Goal: Task Accomplishment & Management: Manage account settings

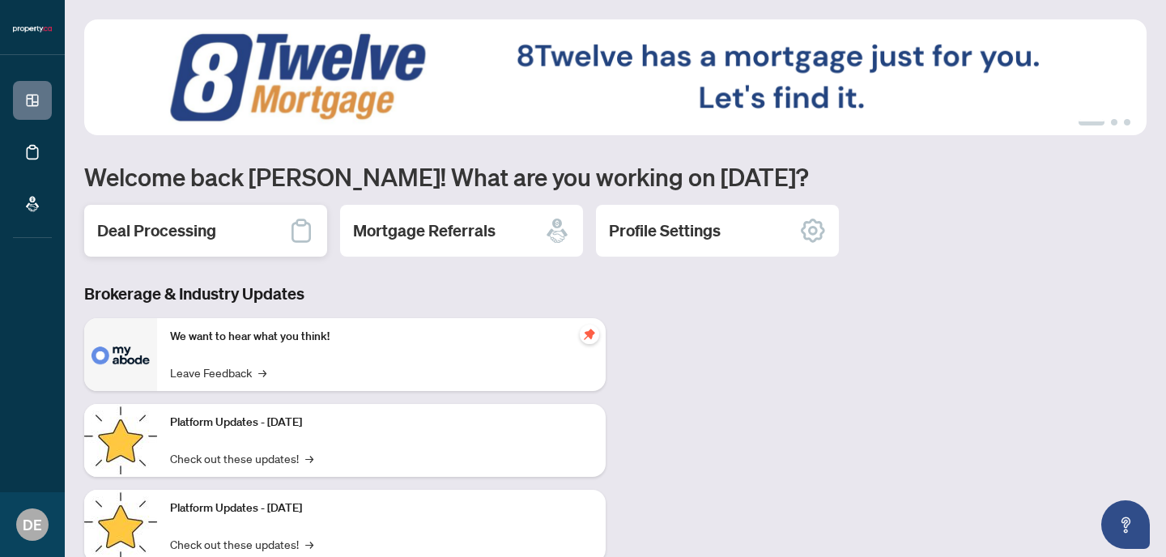
click at [192, 222] on h2 "Deal Processing" at bounding box center [156, 230] width 119 height 23
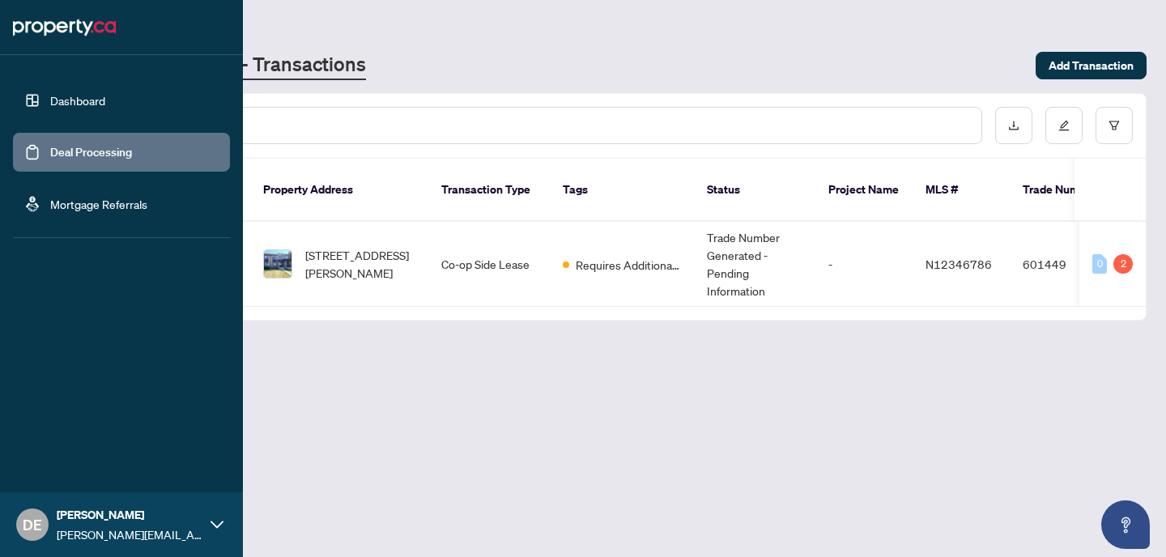
click at [54, 99] on link "Dashboard" at bounding box center [77, 100] width 55 height 15
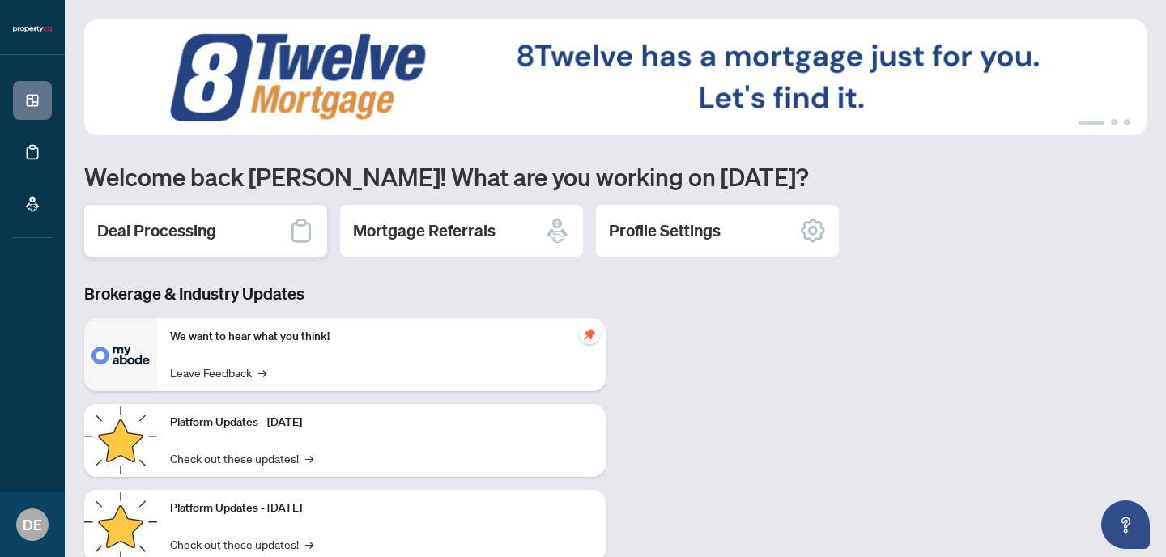
click at [280, 237] on div "Deal Processing" at bounding box center [205, 231] width 243 height 52
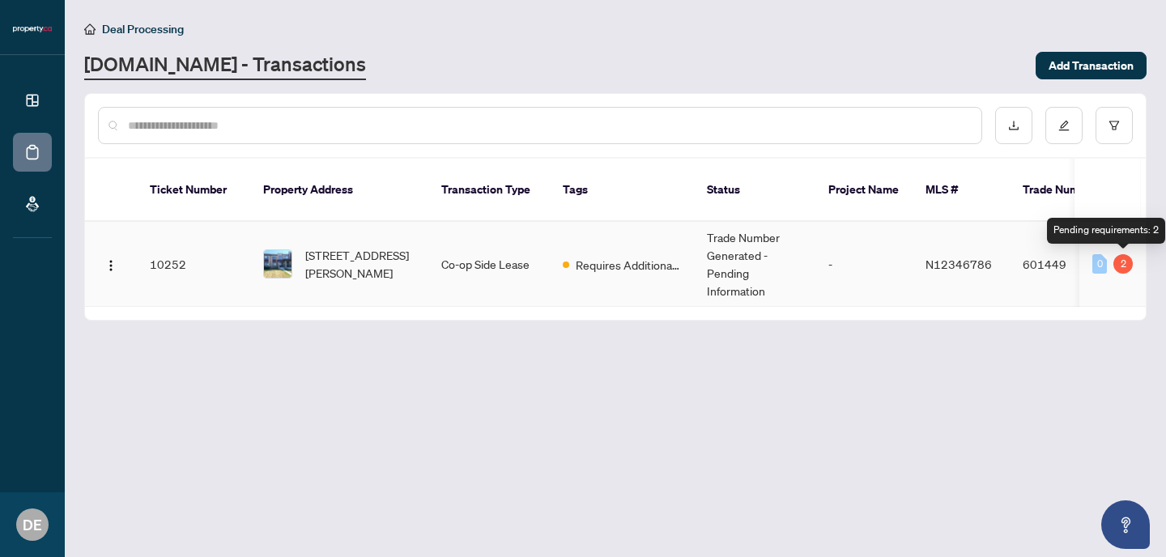
click at [1119, 264] on div "2" at bounding box center [1122, 263] width 19 height 19
click at [1097, 263] on div "0" at bounding box center [1099, 263] width 15 height 19
click at [1127, 266] on div "2" at bounding box center [1122, 263] width 19 height 19
click at [1099, 263] on div "0" at bounding box center [1099, 263] width 15 height 19
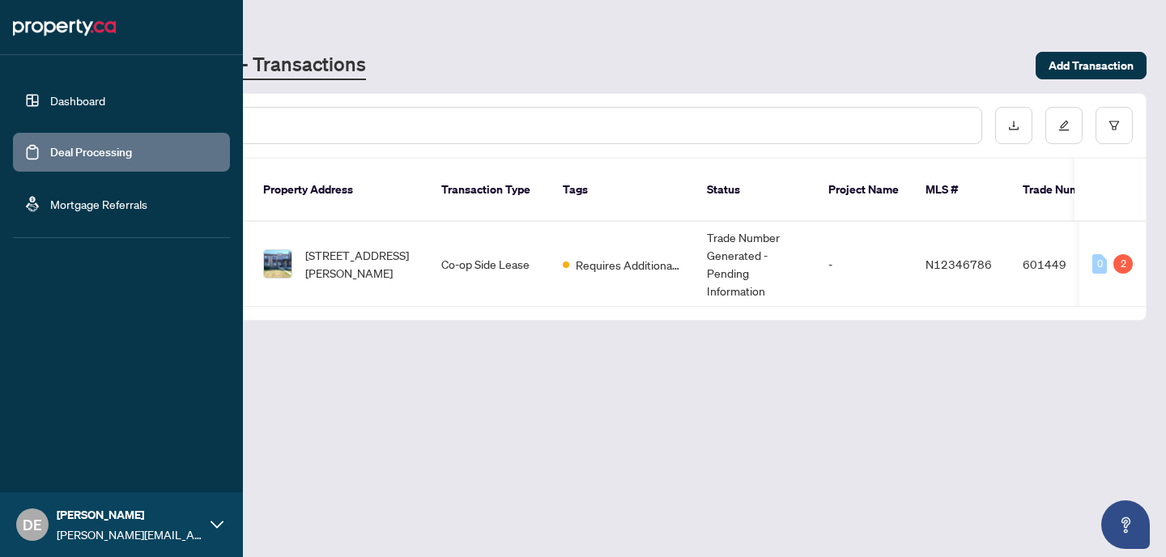
click at [58, 108] on link "Dashboard" at bounding box center [77, 100] width 55 height 15
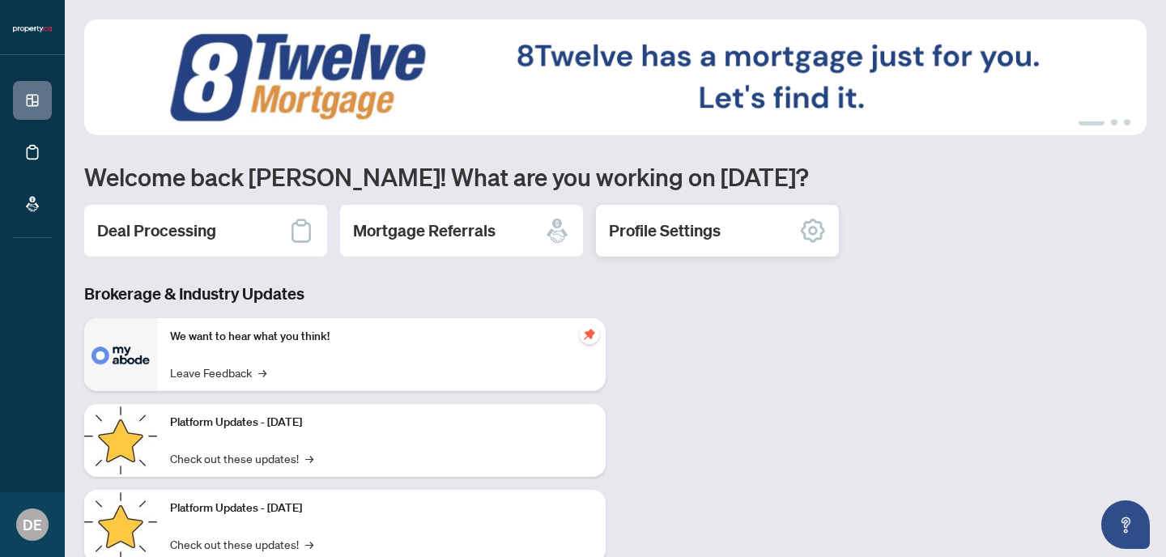
click at [686, 237] on h2 "Profile Settings" at bounding box center [665, 230] width 112 height 23
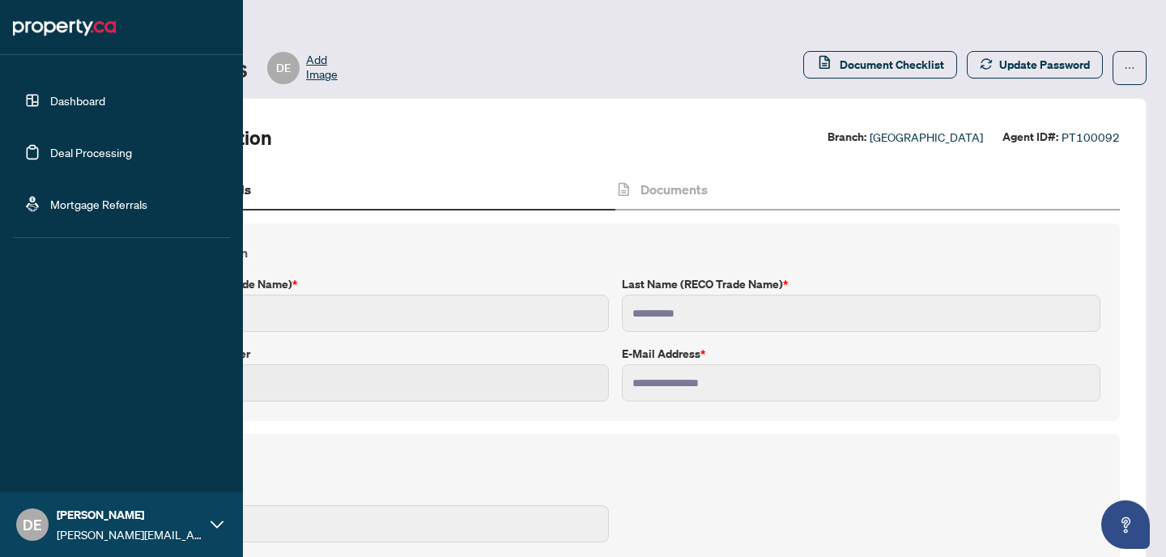
click at [99, 106] on link "Dashboard" at bounding box center [77, 100] width 55 height 15
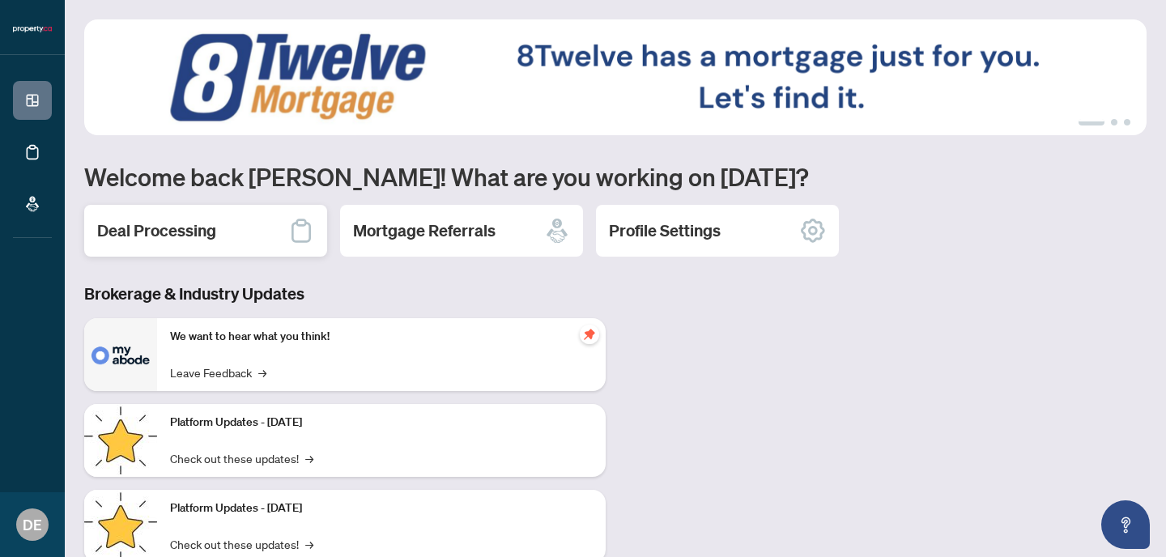
click at [204, 234] on h2 "Deal Processing" at bounding box center [156, 230] width 119 height 23
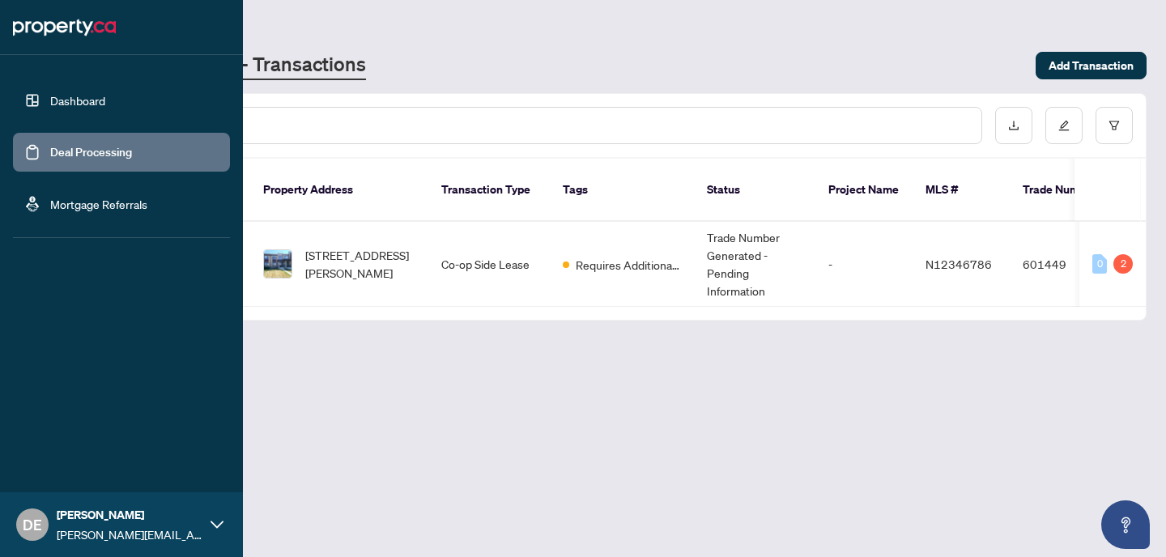
click at [78, 93] on link "Dashboard" at bounding box center [77, 100] width 55 height 15
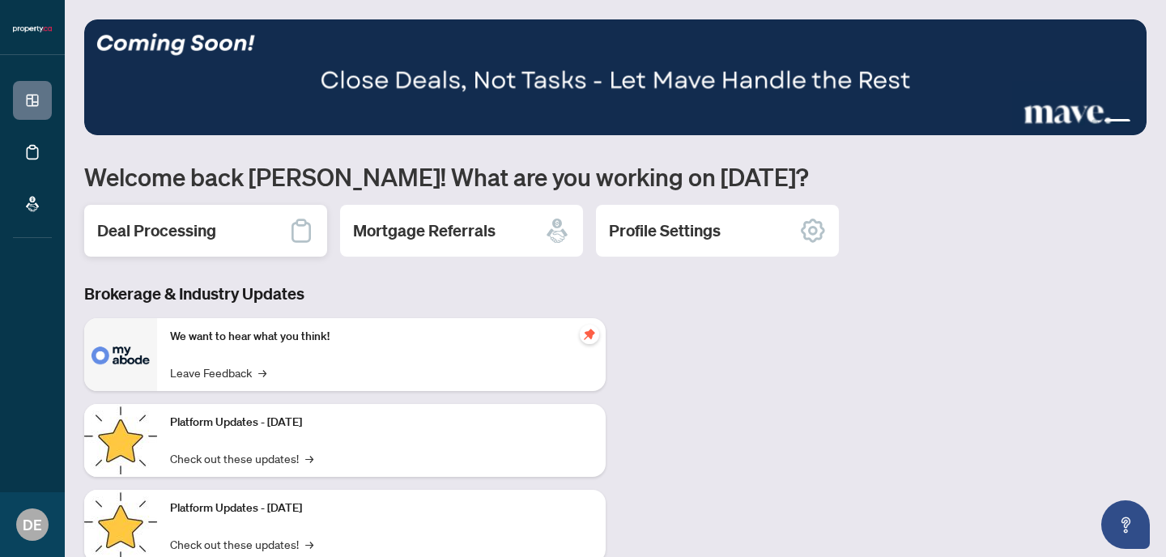
click at [225, 229] on div "Deal Processing" at bounding box center [205, 231] width 243 height 52
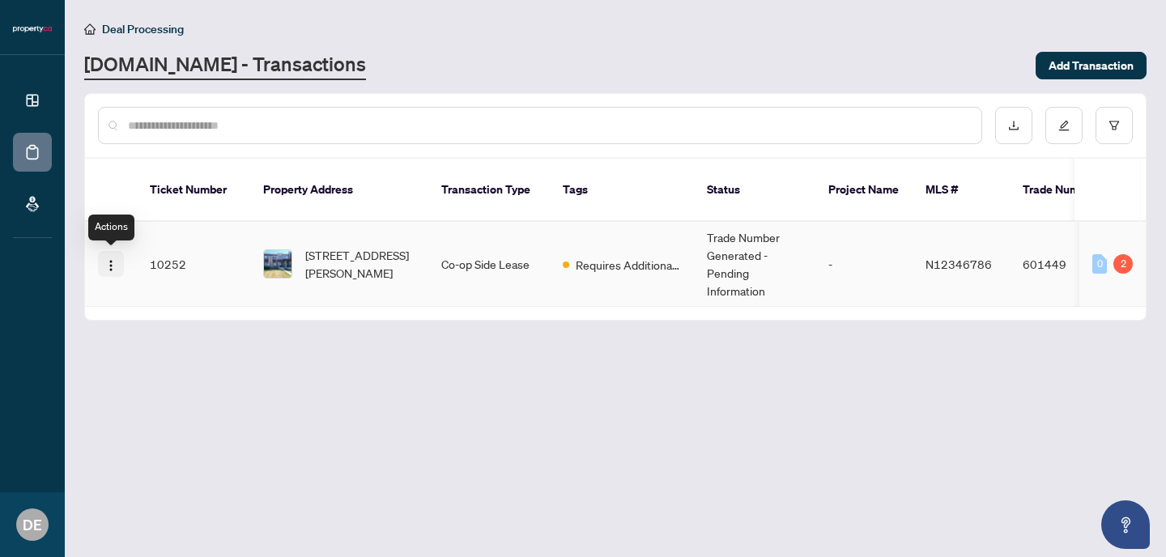
click at [104, 267] on img "button" at bounding box center [110, 265] width 13 height 13
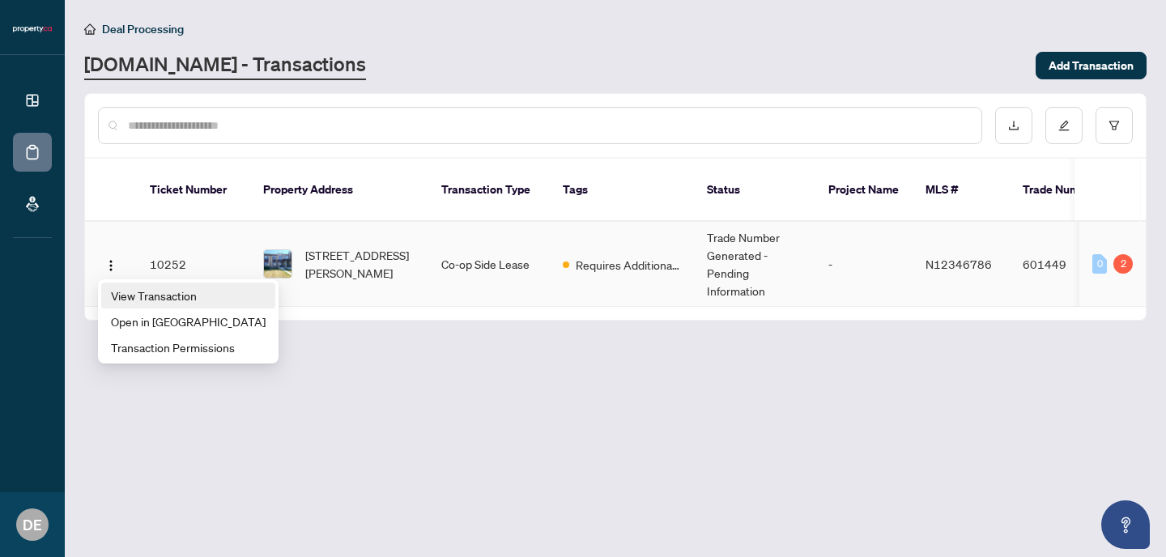
click at [148, 291] on span "View Transaction" at bounding box center [188, 296] width 155 height 18
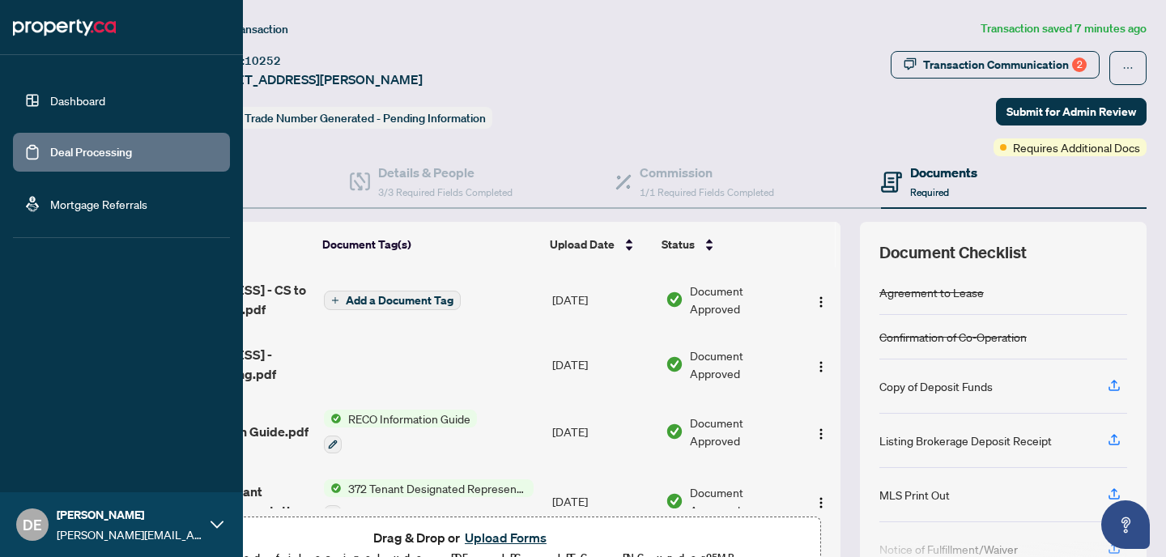
click at [50, 103] on link "Dashboard" at bounding box center [77, 100] width 55 height 15
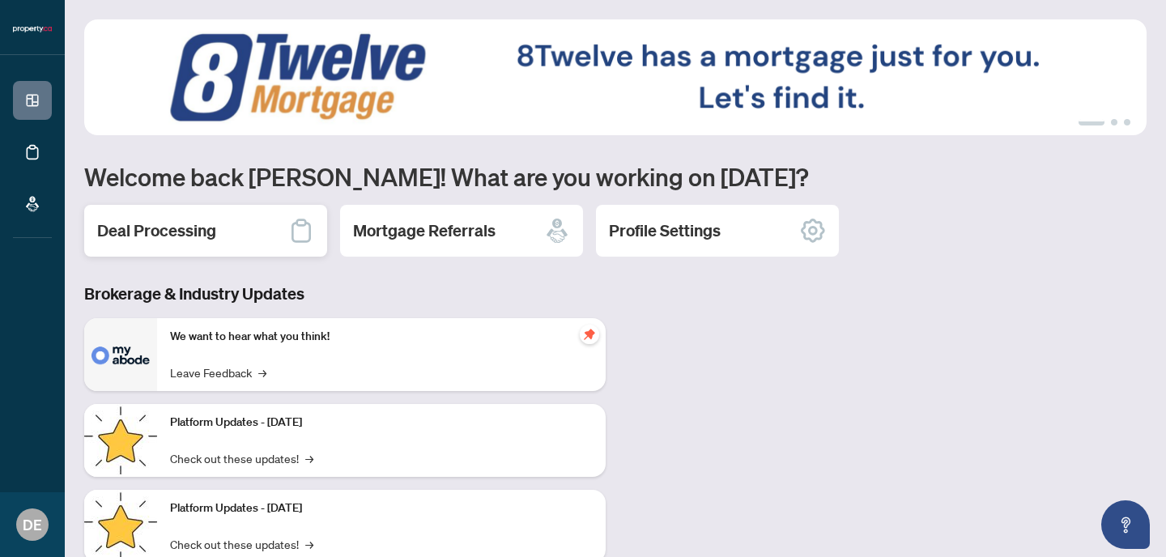
click at [223, 227] on div "Deal Processing" at bounding box center [205, 231] width 243 height 52
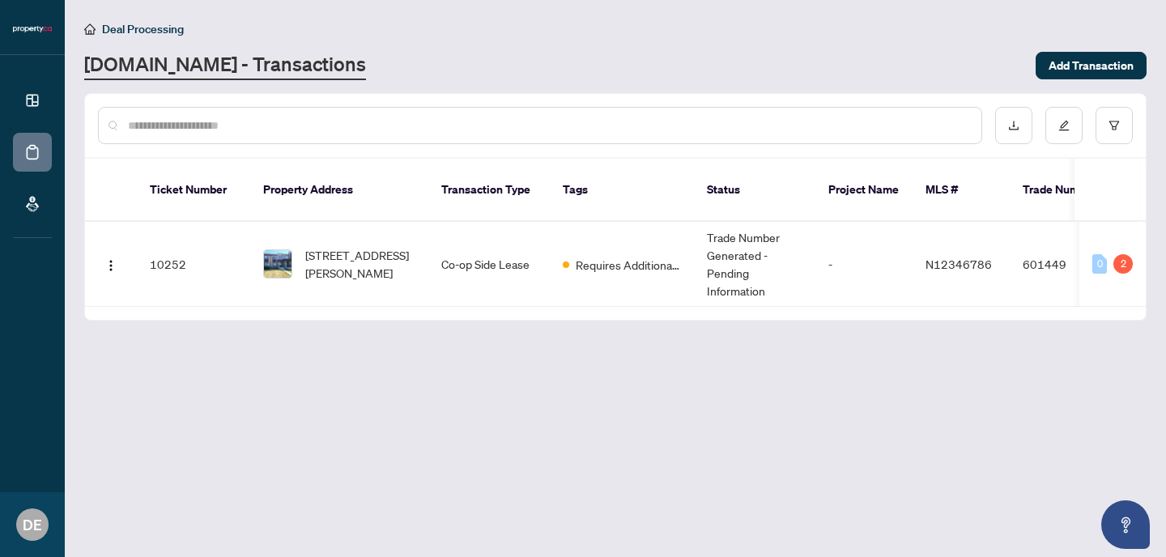
click at [131, 66] on link "[DOMAIN_NAME] - Transactions" at bounding box center [225, 65] width 282 height 29
click at [109, 261] on img "button" at bounding box center [110, 265] width 13 height 13
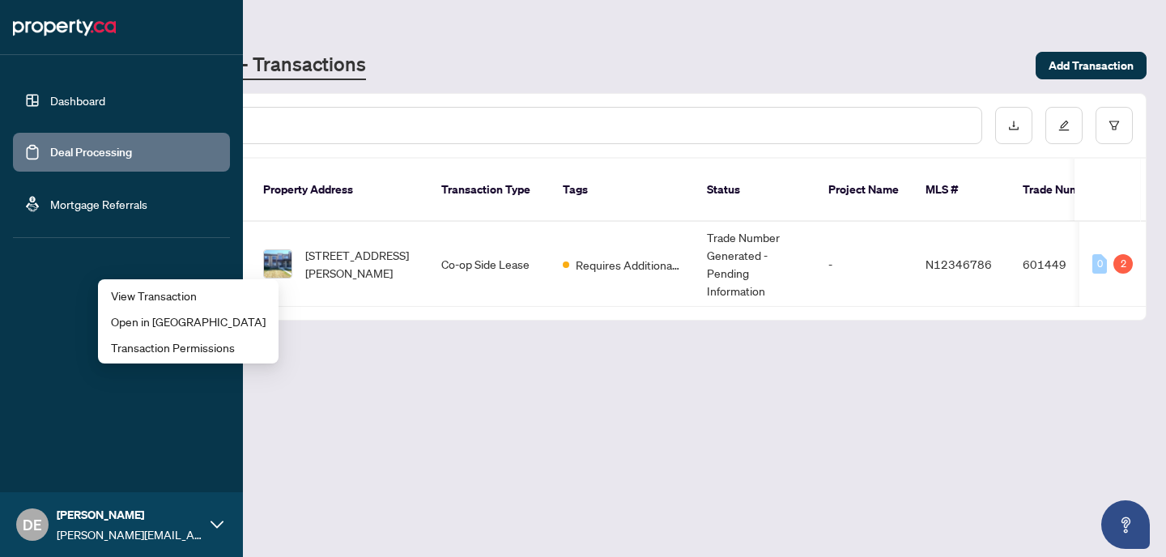
click at [70, 100] on link "Dashboard" at bounding box center [77, 100] width 55 height 15
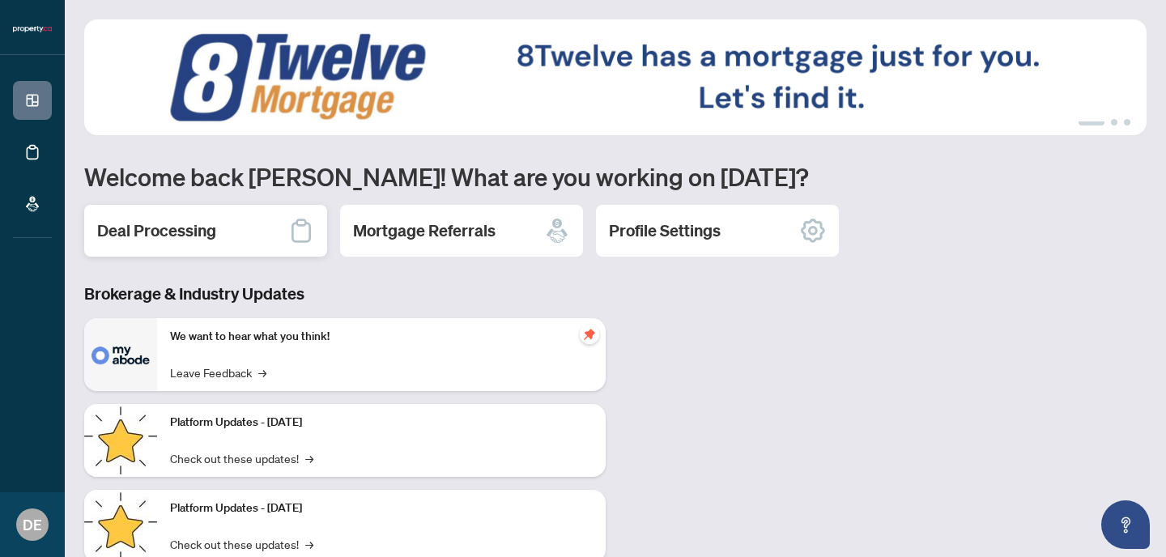
click at [297, 220] on icon at bounding box center [300, 230] width 19 height 23
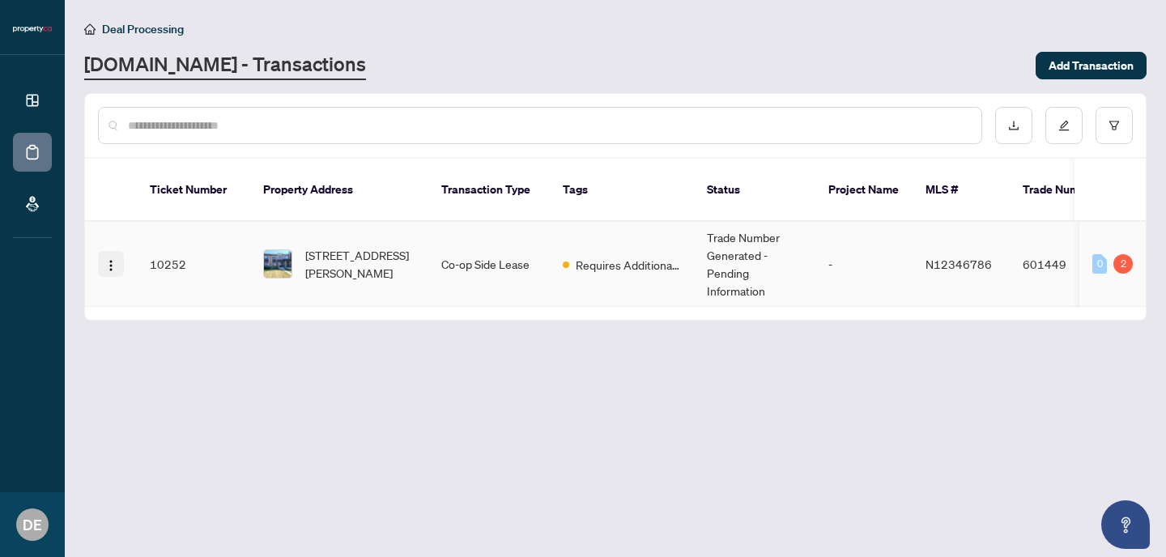
click at [109, 257] on span "button" at bounding box center [110, 264] width 13 height 18
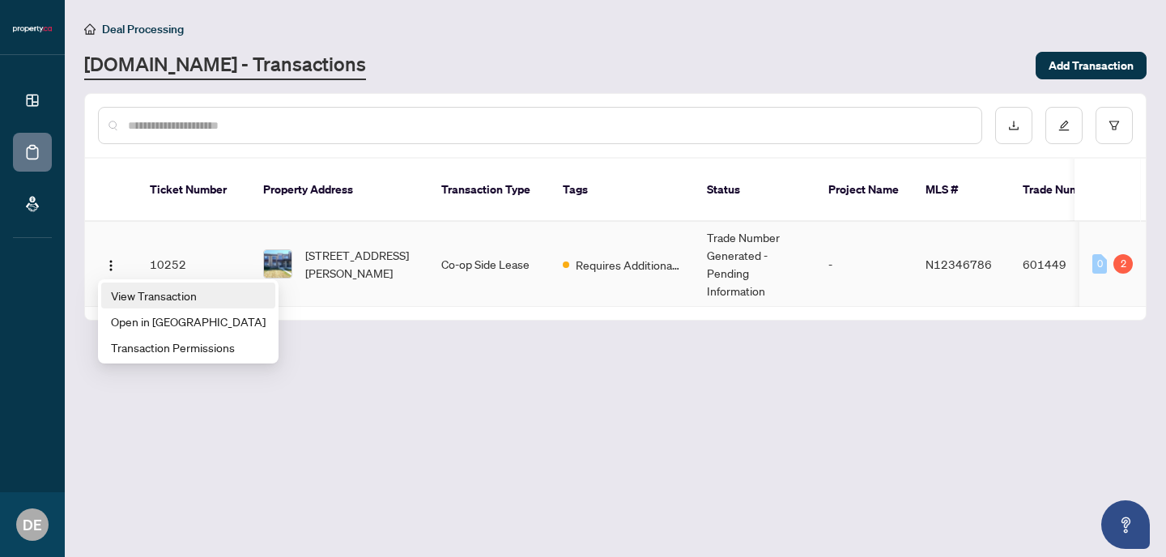
click at [135, 290] on span "View Transaction" at bounding box center [188, 296] width 155 height 18
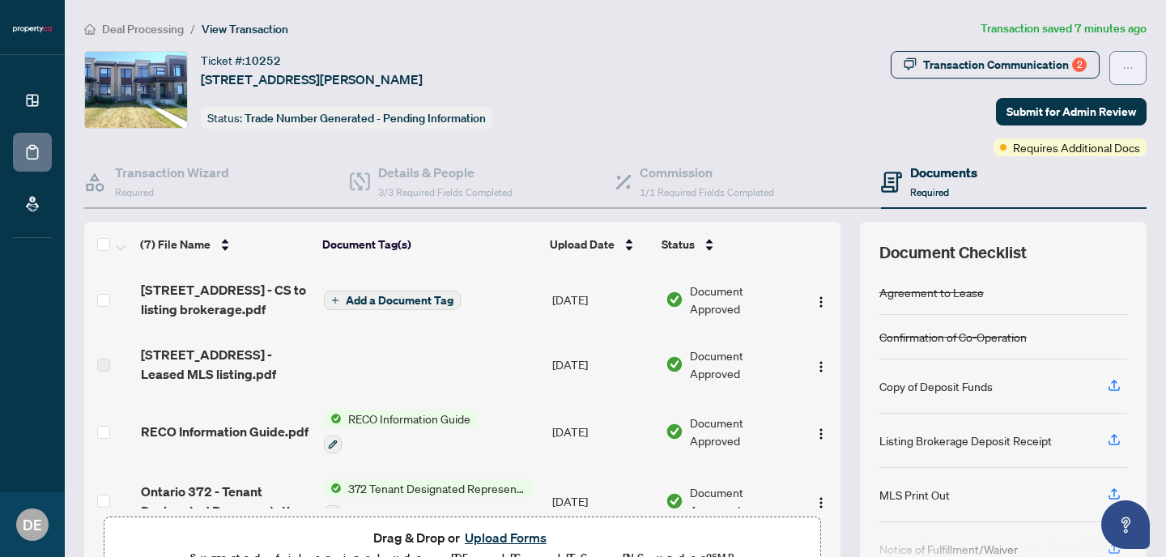
click at [1128, 55] on span "button" at bounding box center [1127, 68] width 11 height 26
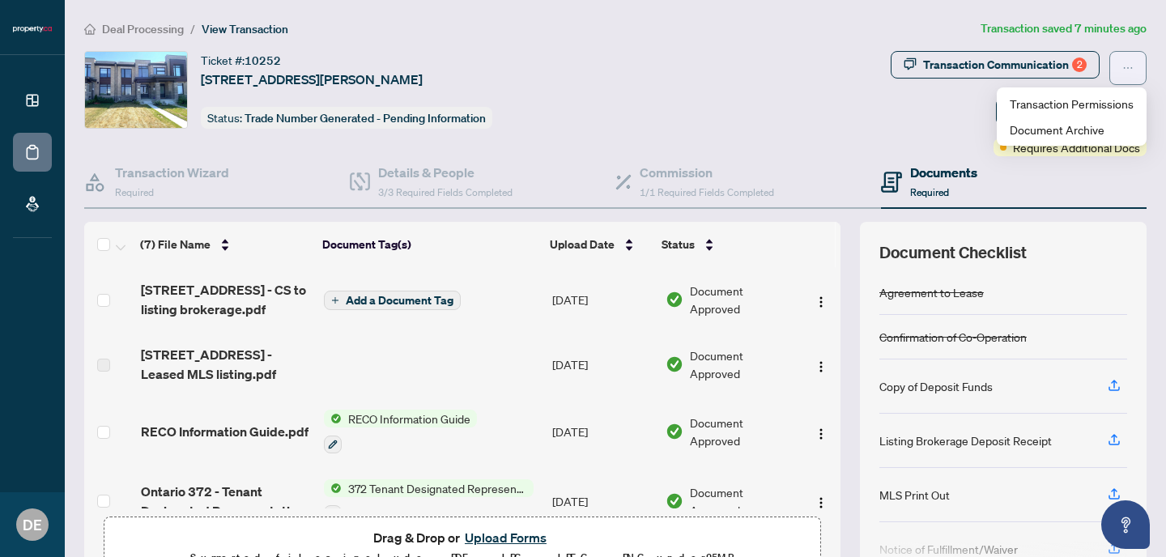
click at [1128, 55] on span "button" at bounding box center [1127, 68] width 11 height 26
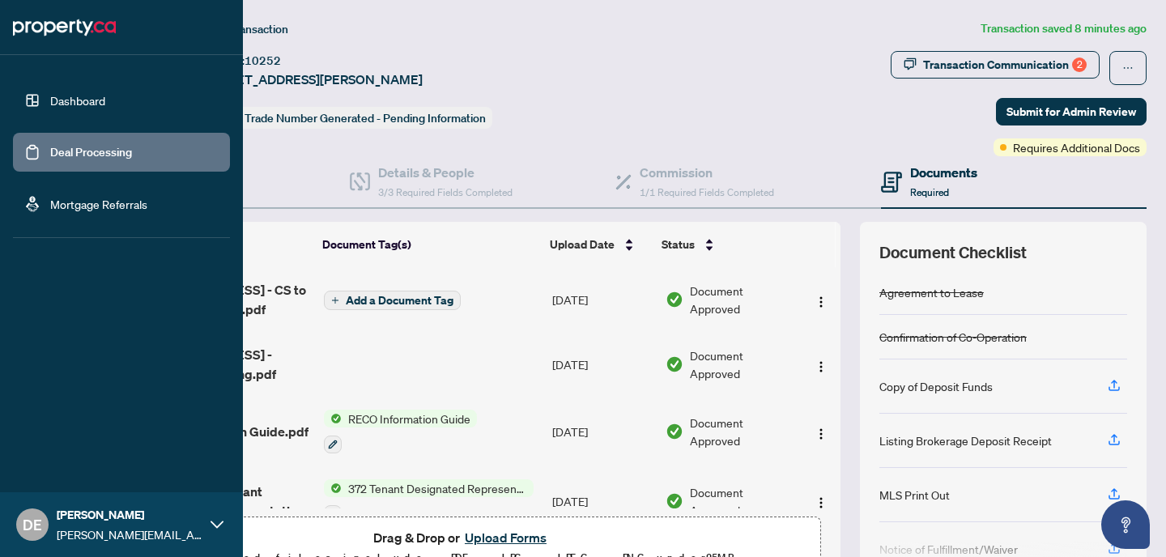
click at [50, 96] on link "Dashboard" at bounding box center [77, 100] width 55 height 15
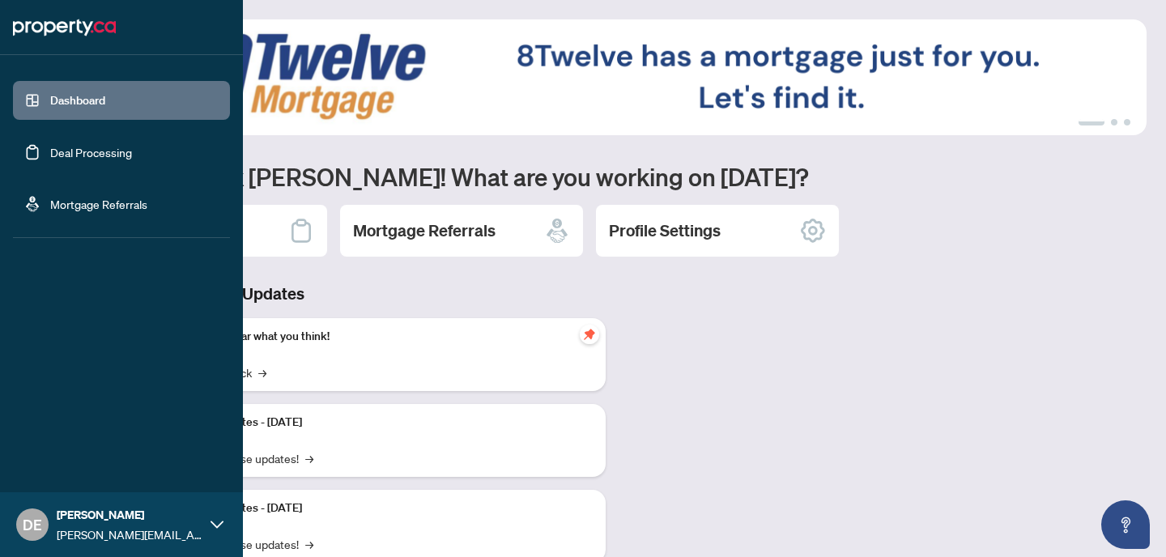
click at [50, 157] on link "Deal Processing" at bounding box center [91, 152] width 82 height 15
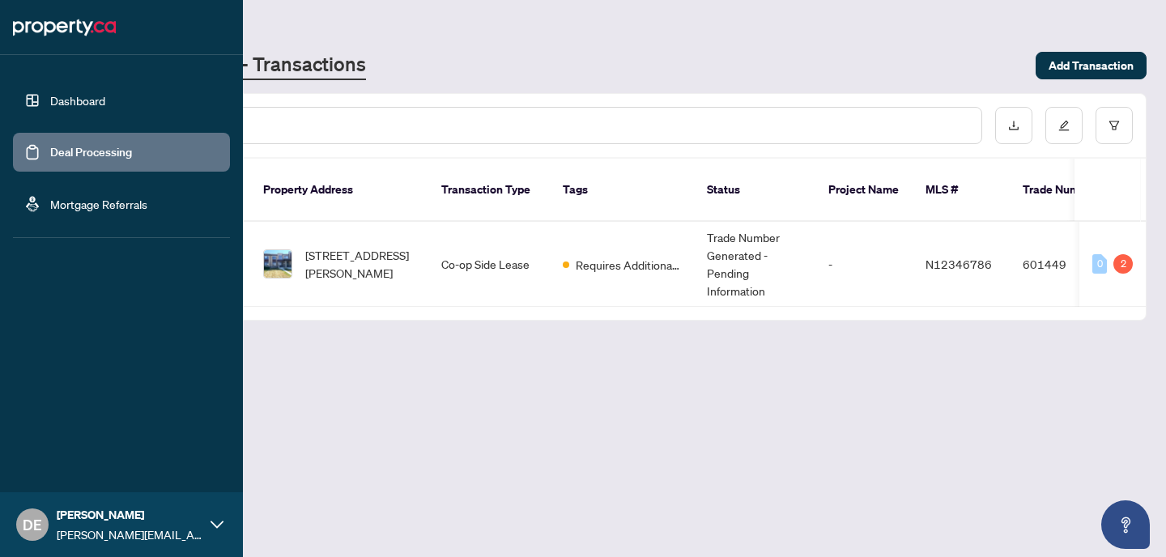
click at [87, 96] on link "Dashboard" at bounding box center [77, 100] width 55 height 15
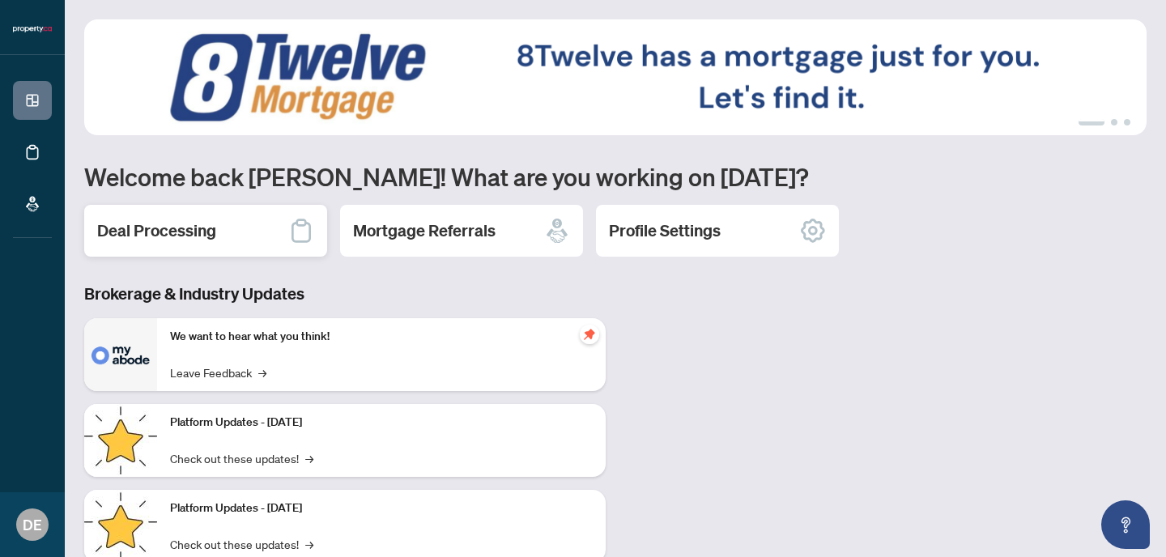
click at [161, 227] on h2 "Deal Processing" at bounding box center [156, 230] width 119 height 23
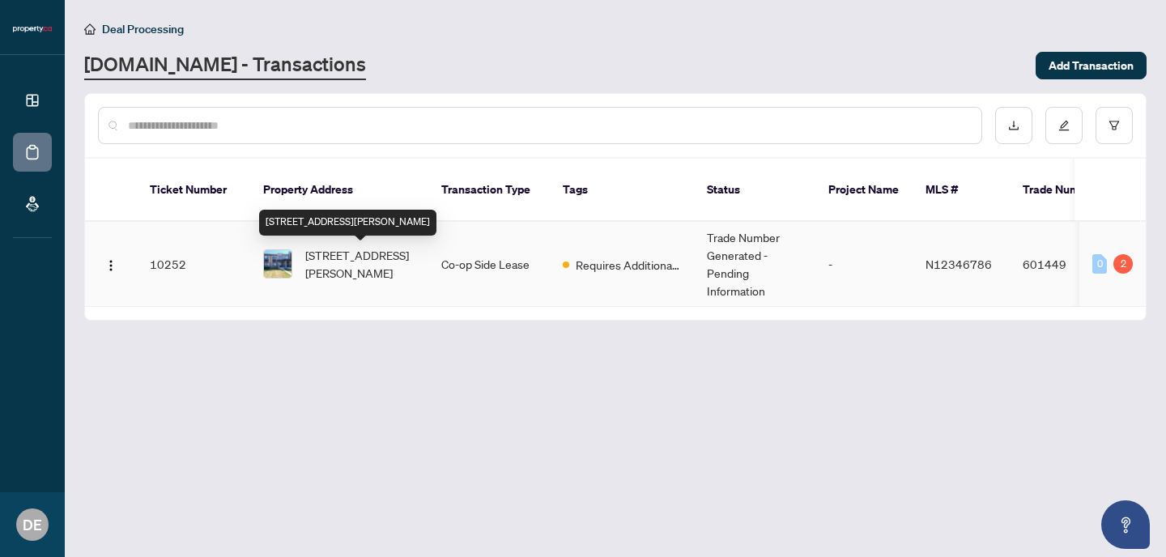
click at [329, 252] on span "[STREET_ADDRESS][PERSON_NAME]" at bounding box center [360, 264] width 110 height 36
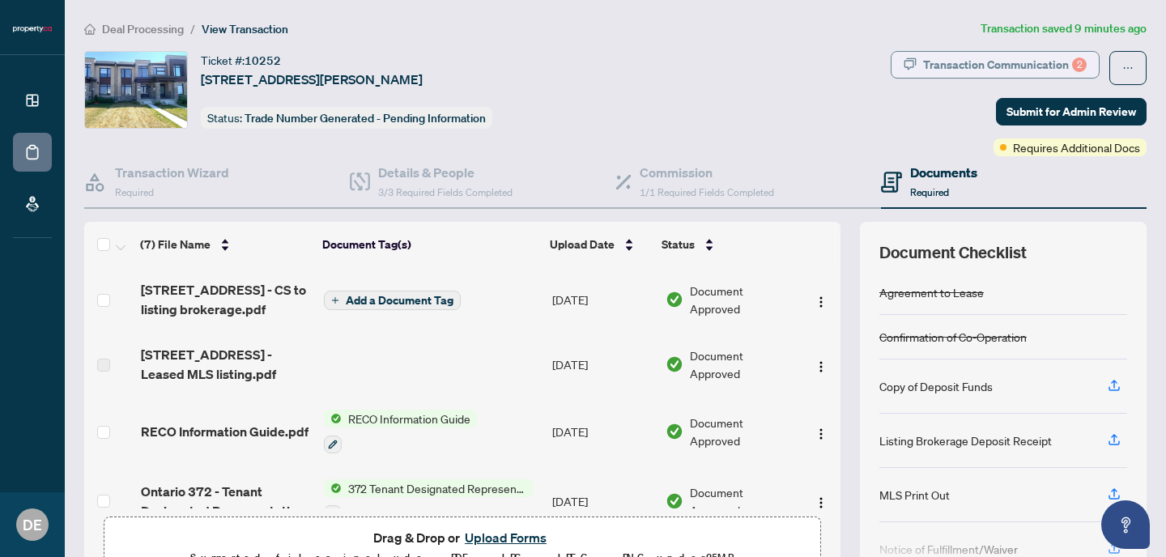
click at [955, 63] on div "Transaction Communication 2" at bounding box center [1005, 65] width 164 height 26
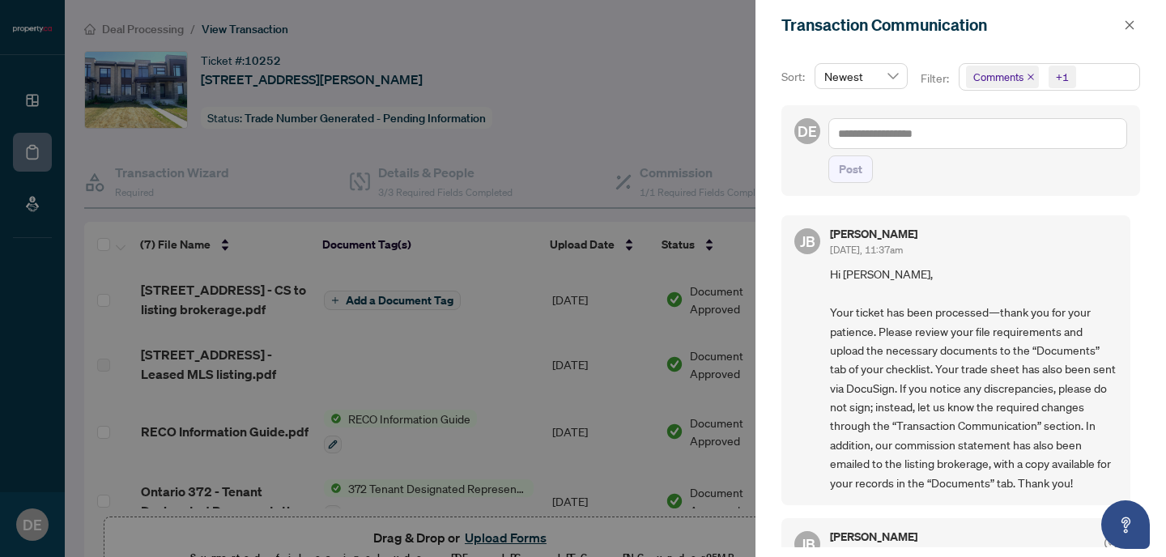
click at [660, 96] on div at bounding box center [583, 278] width 1166 height 557
click at [1126, 25] on icon "close" at bounding box center [1128, 24] width 11 height 11
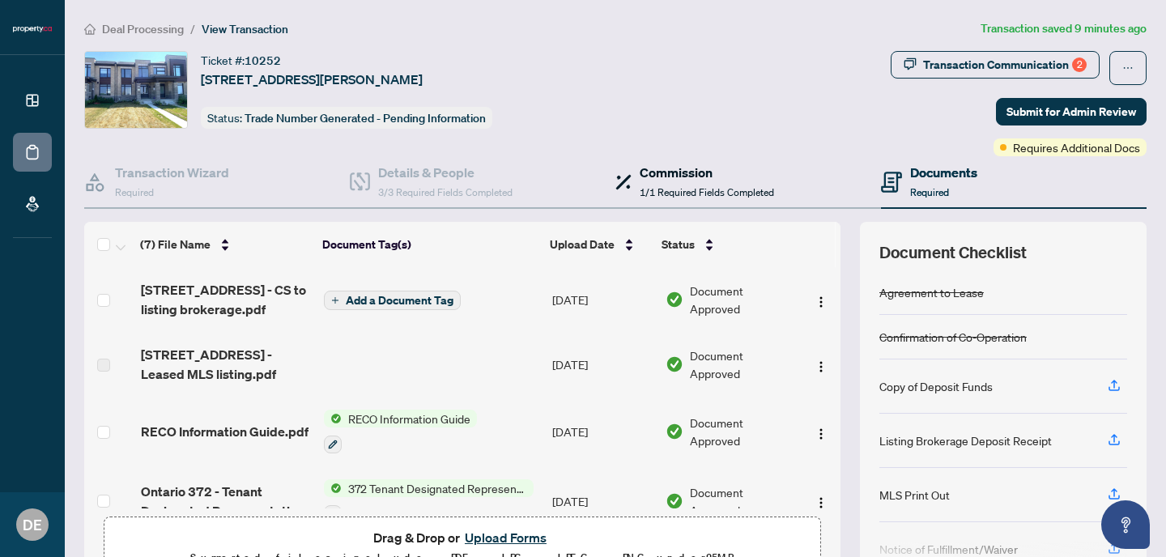
click at [711, 180] on h4 "Commission" at bounding box center [706, 172] width 134 height 19
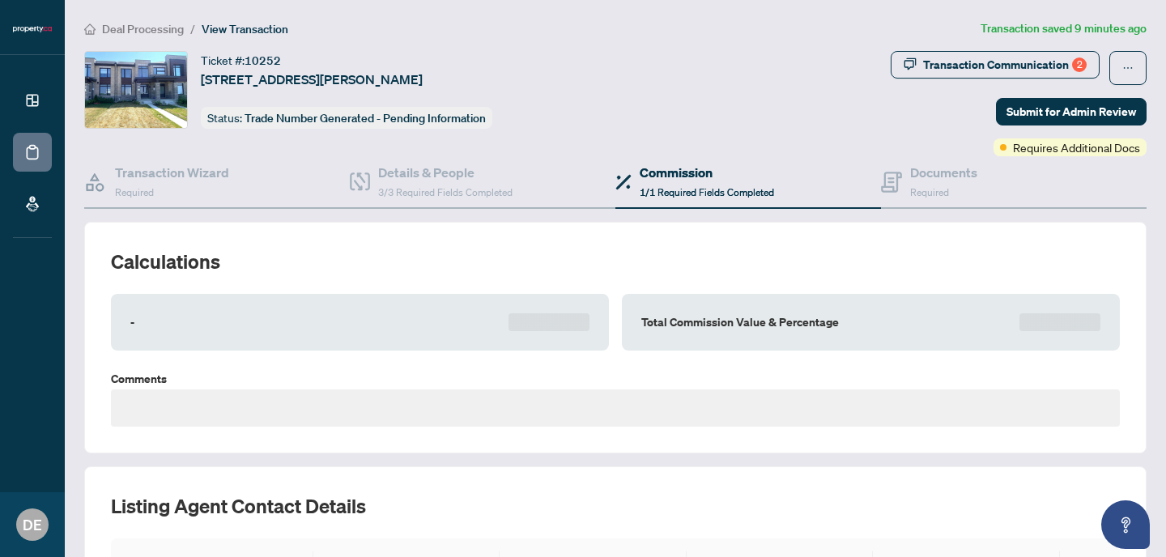
type textarea "**********"
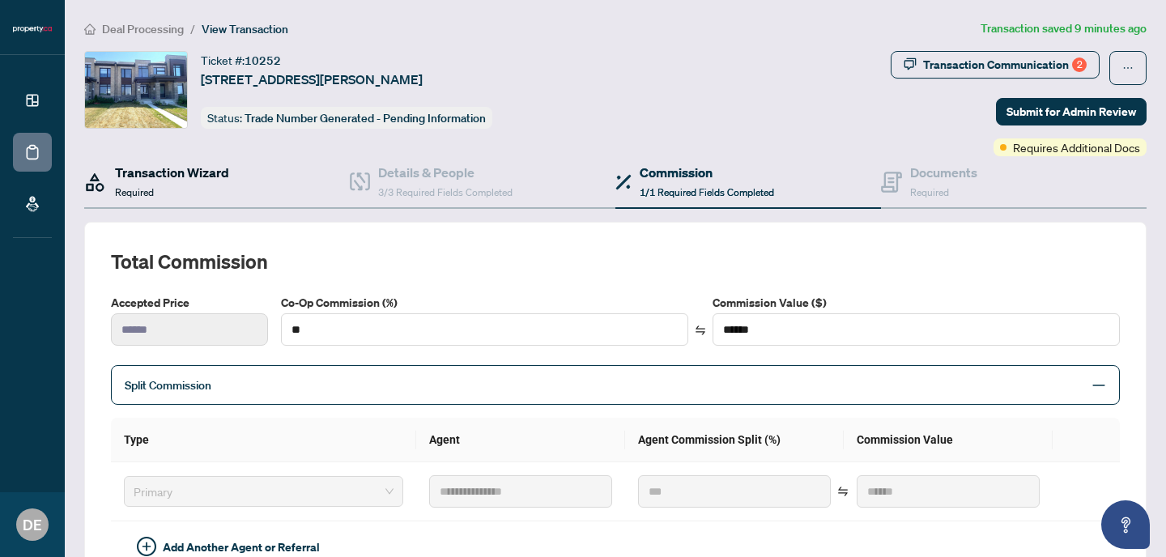
click at [180, 177] on h4 "Transaction Wizard" at bounding box center [172, 172] width 114 height 19
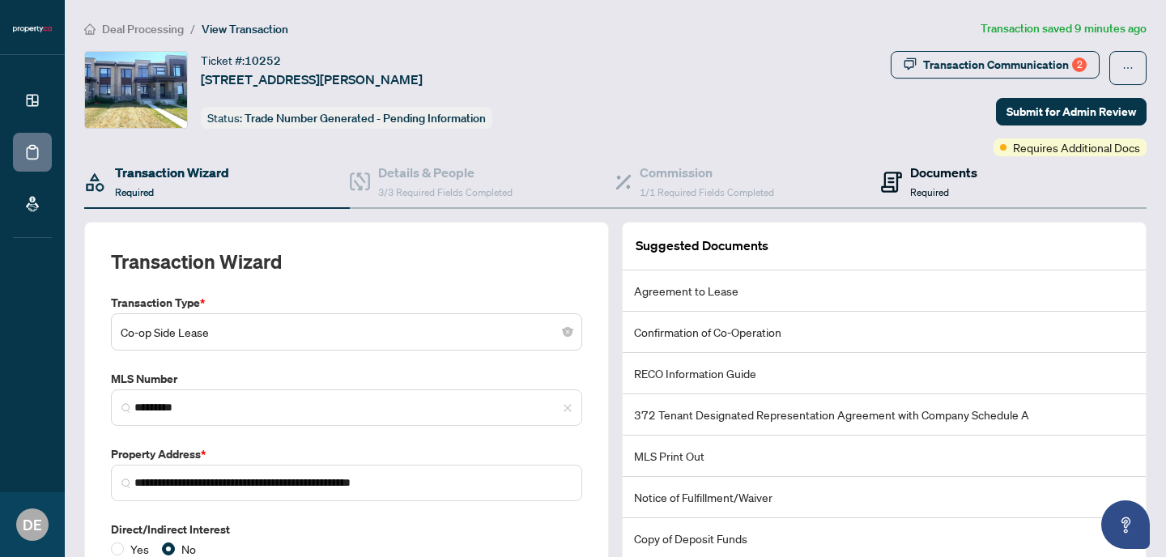
click at [944, 173] on h4 "Documents" at bounding box center [943, 172] width 67 height 19
